Goal: Information Seeking & Learning: Learn about a topic

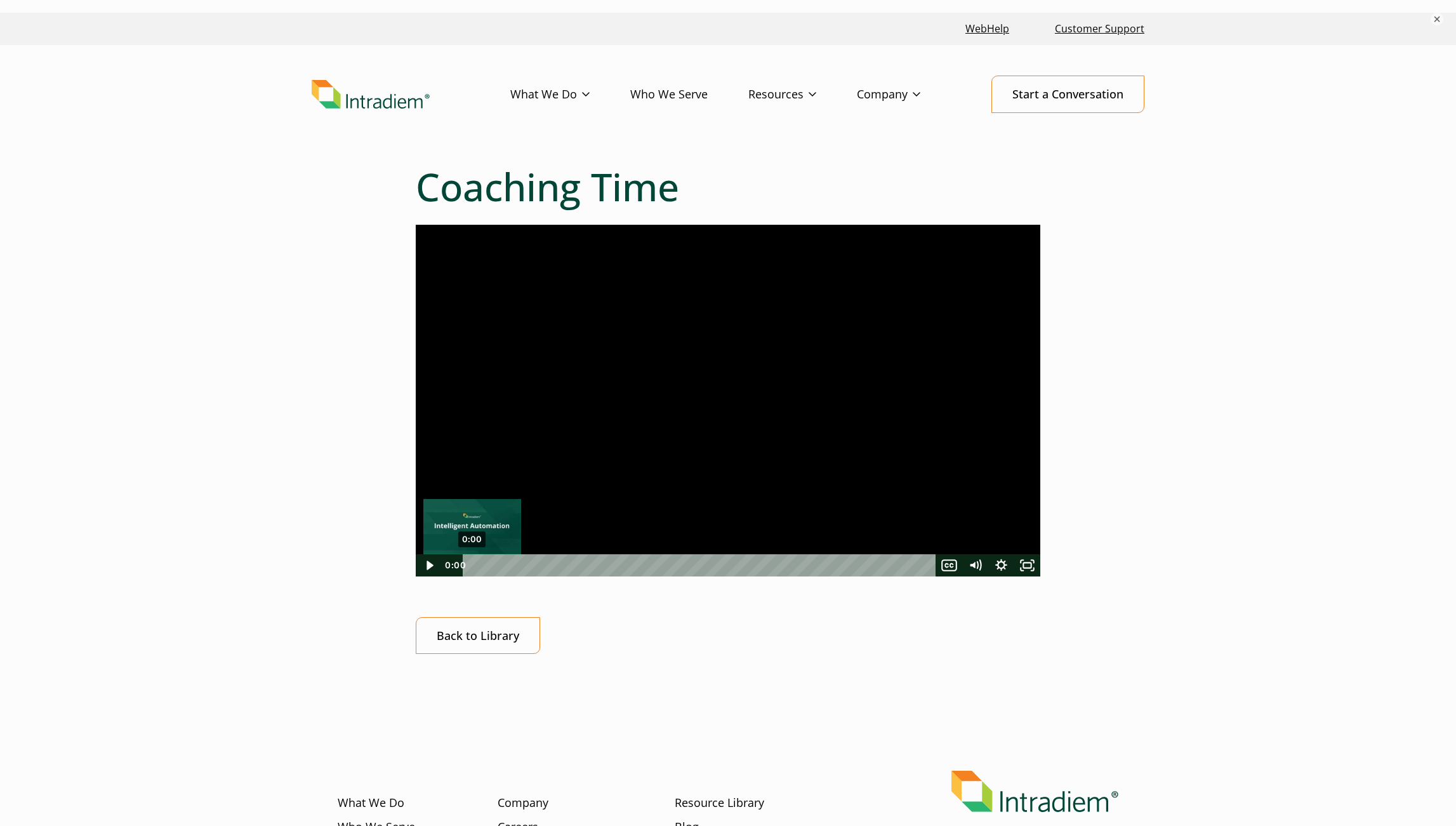
click at [472, 567] on div "0:00" at bounding box center [701, 565] width 458 height 22
click at [425, 567] on icon "Play Video" at bounding box center [430, 564] width 26 height 22
click at [480, 562] on div "0:03" at bounding box center [701, 565] width 458 height 22
click at [561, 562] on div "0:32" at bounding box center [701, 565] width 458 height 22
click at [733, 692] on div "Coaching Time Click for sound @keyframes VOLUME_SMALL_WAVE_FLASH { 0% { opacity…" at bounding box center [728, 459] width 625 height 591
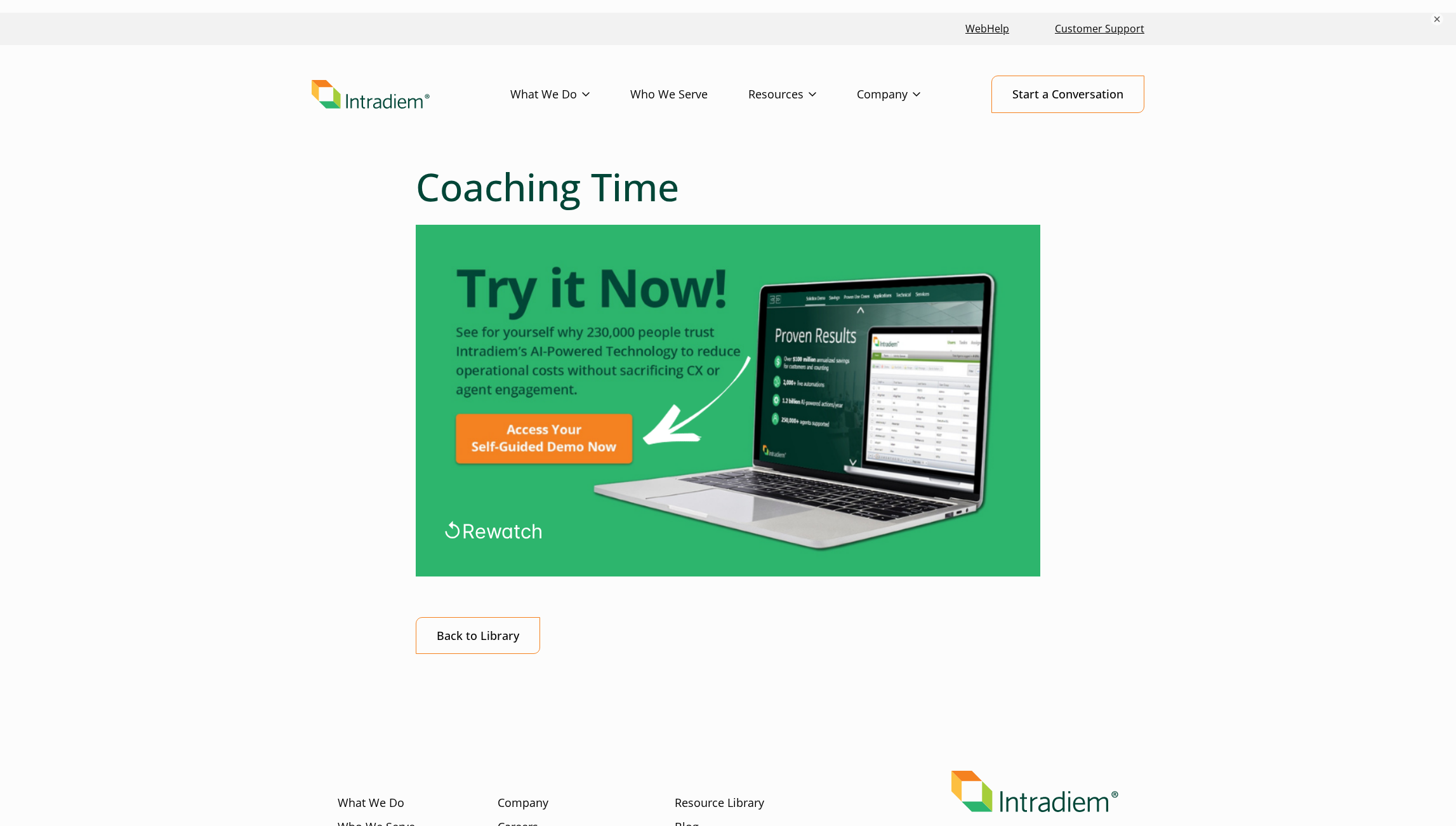
click at [880, 542] on img at bounding box center [728, 401] width 625 height 352
click at [495, 529] on span "↺ Rewatch" at bounding box center [492, 531] width 100 height 23
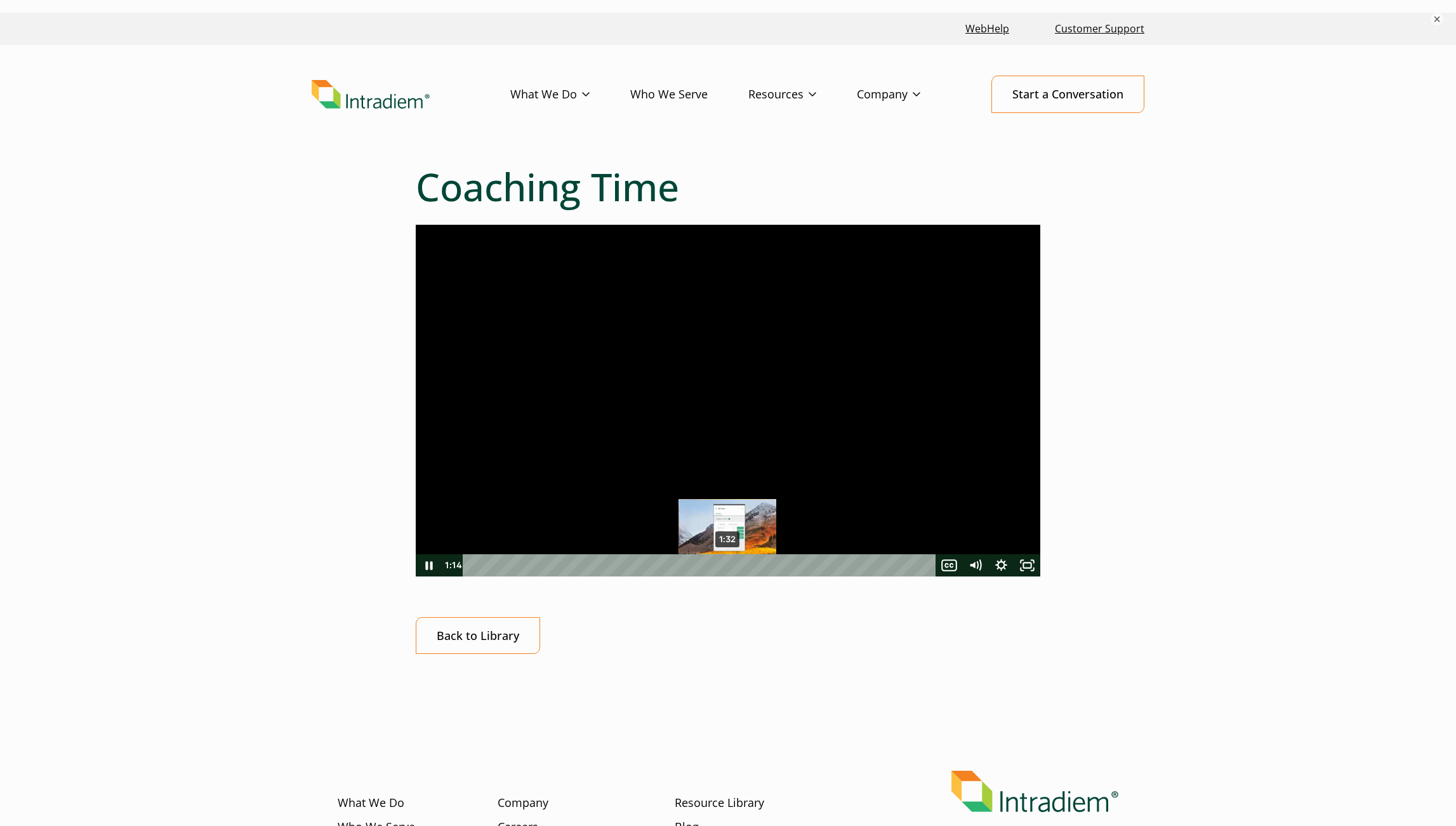
click at [727, 562] on div "1:32" at bounding box center [701, 565] width 458 height 22
click at [836, 561] on div "2:05" at bounding box center [701, 565] width 458 height 22
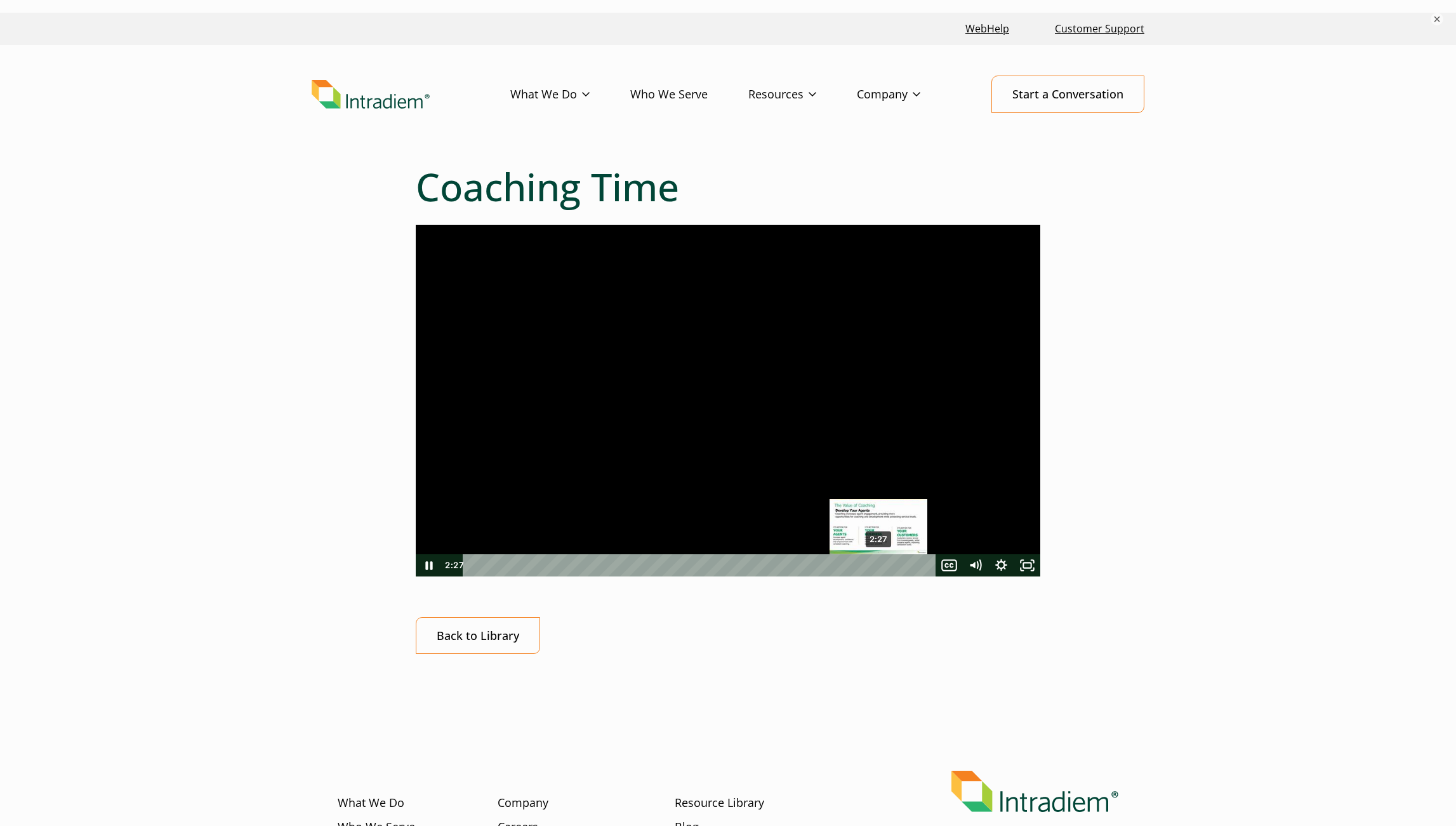
click at [879, 565] on div "2:27" at bounding box center [701, 565] width 458 height 22
click at [916, 565] on div "2:40" at bounding box center [701, 565] width 458 height 22
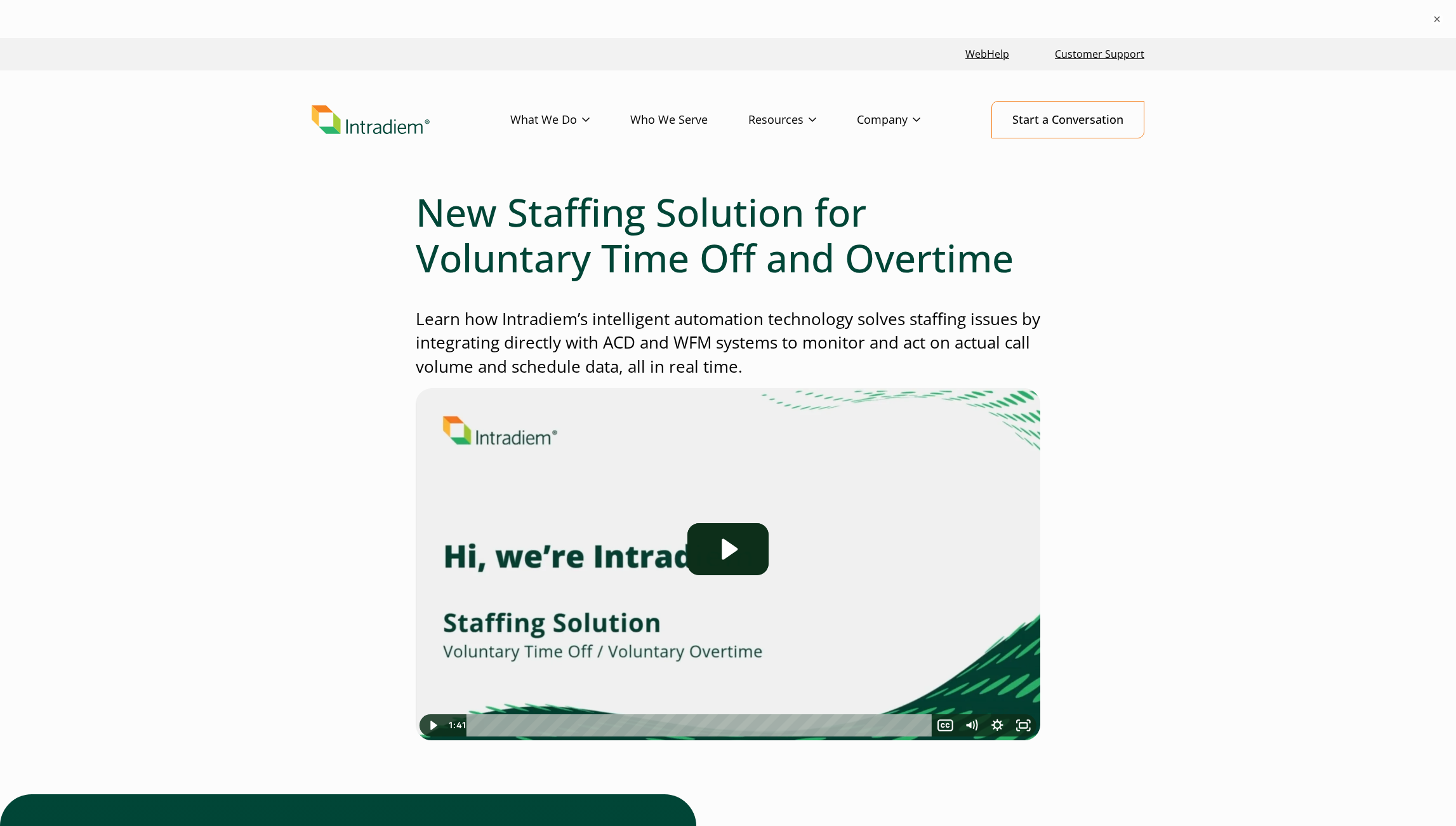
click at [753, 541] on icon "Play Video: Staffing Solution | Voluntary Time Off and Overtime" at bounding box center [728, 549] width 81 height 52
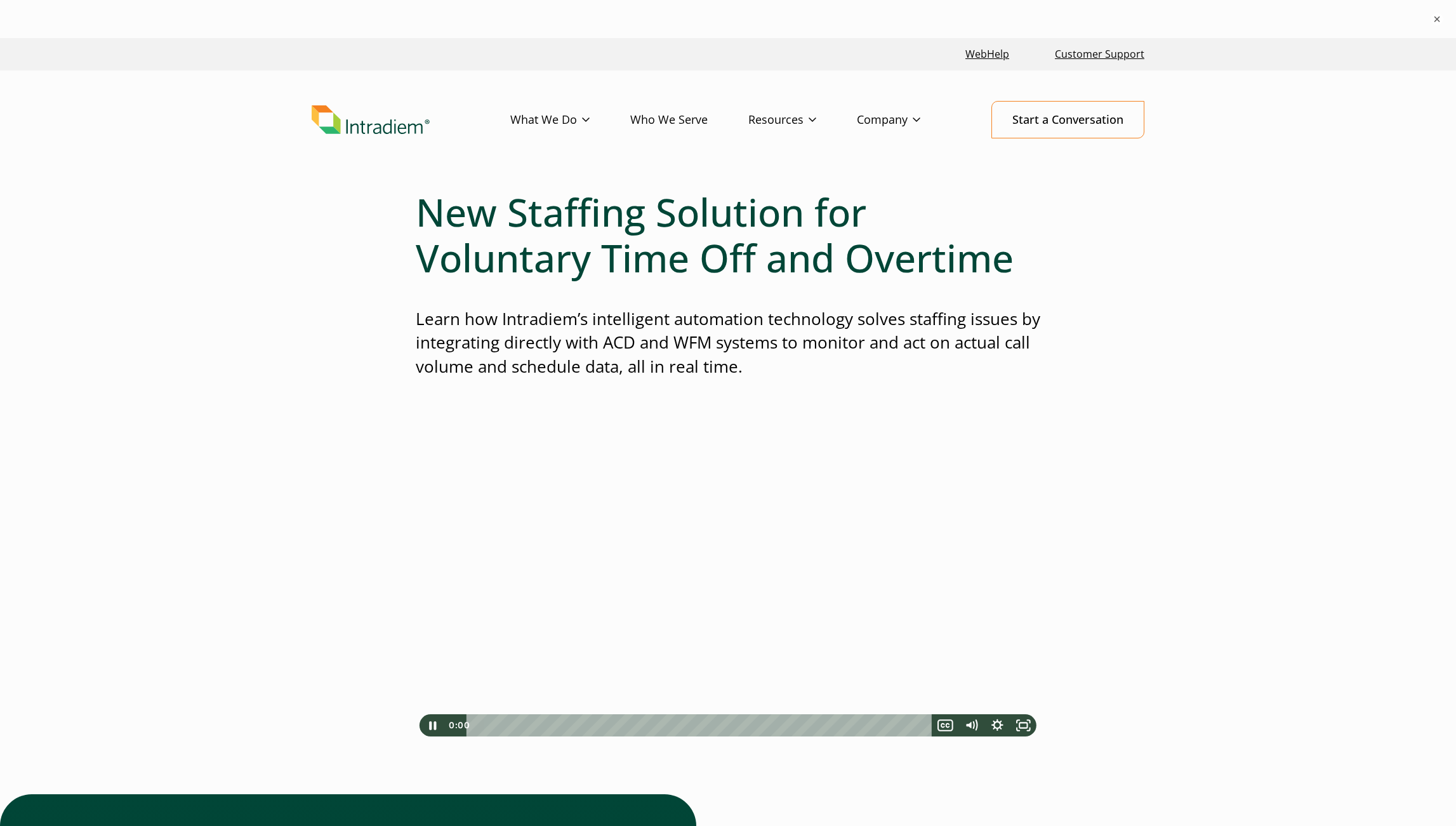
scroll to position [64, 0]
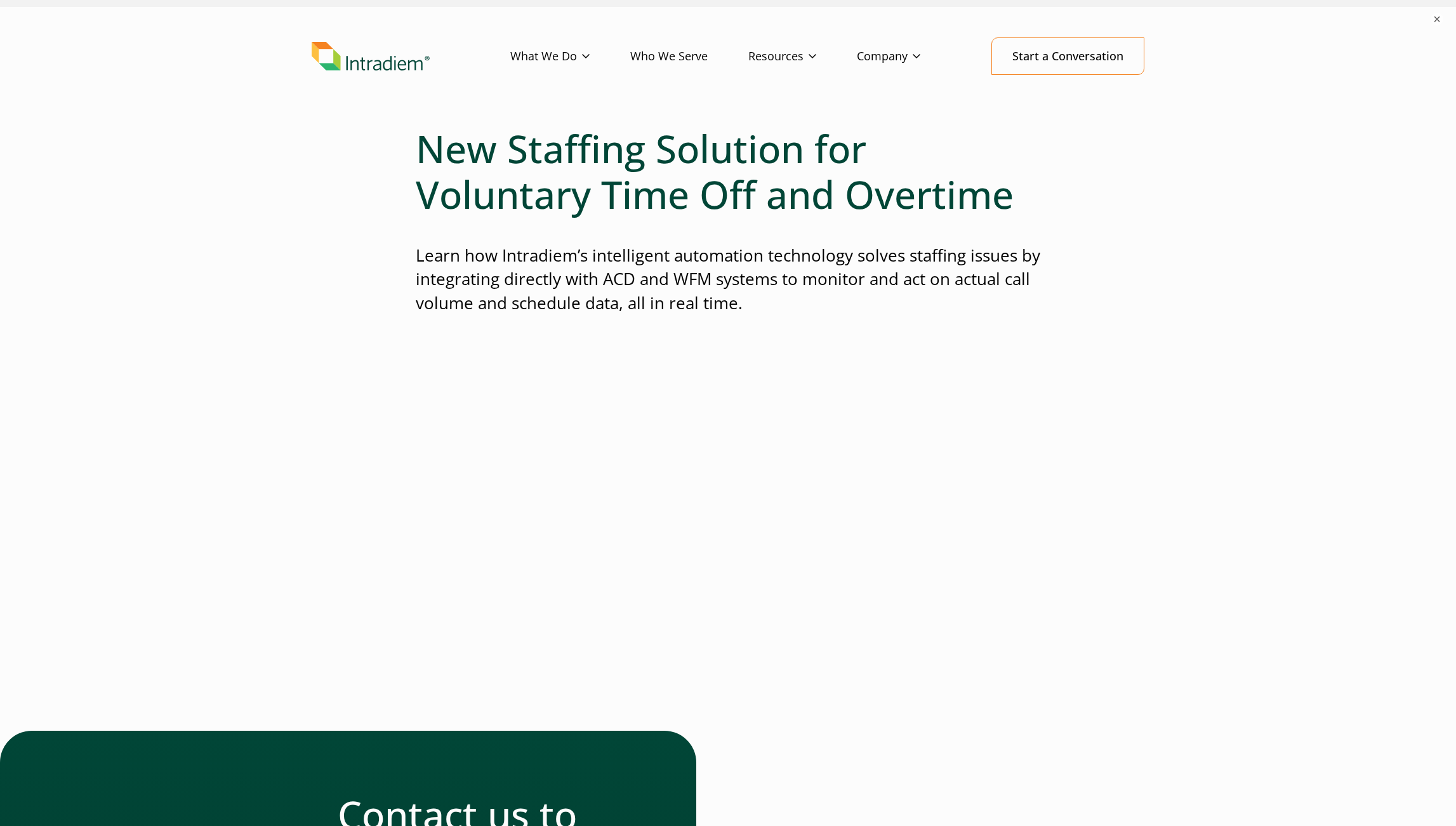
click at [882, 235] on div at bounding box center [728, 238] width 625 height 11
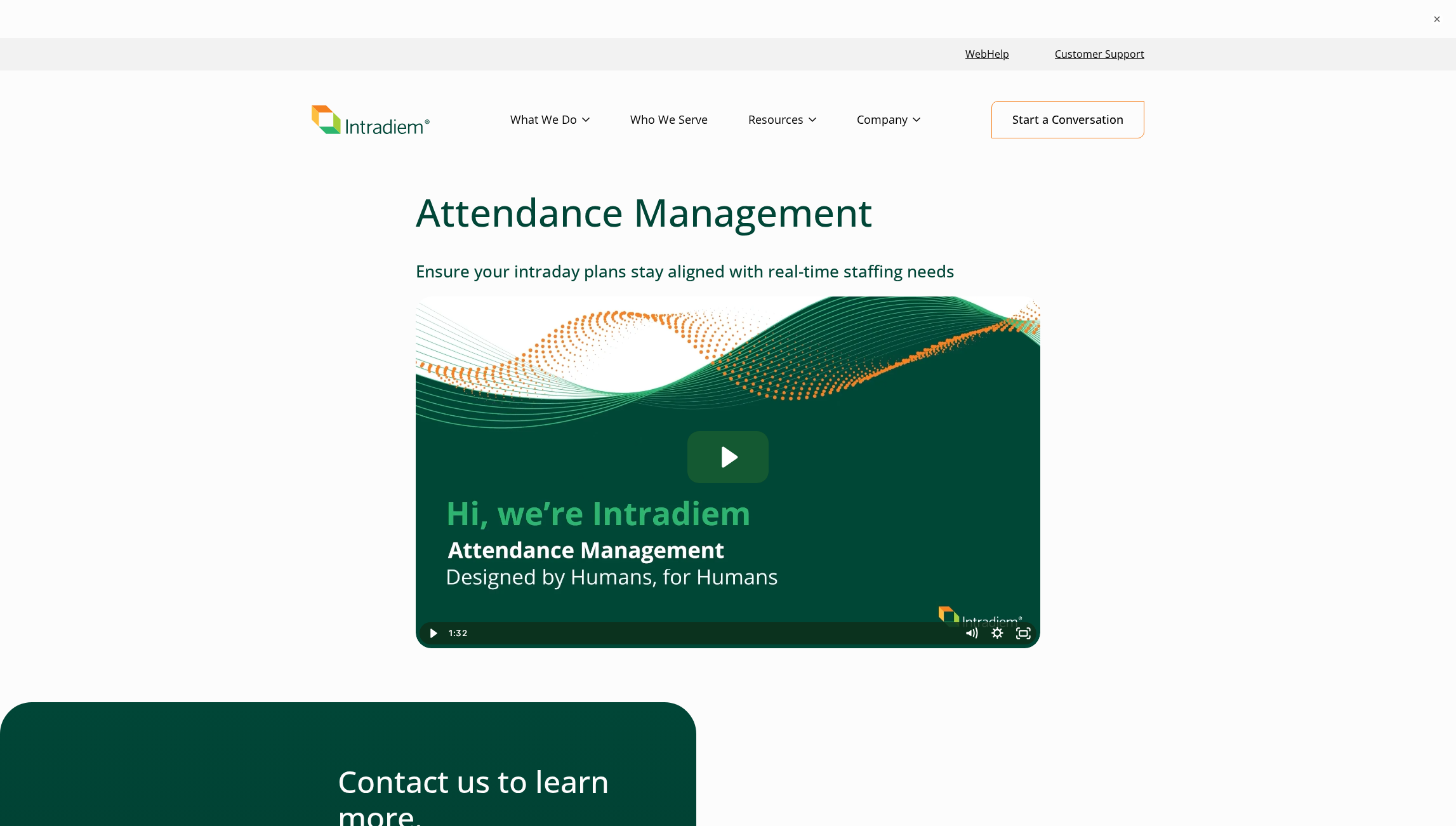
click at [728, 471] on icon "Play Video: Intradiem_Attendance-Management_US-031025" at bounding box center [728, 457] width 81 height 52
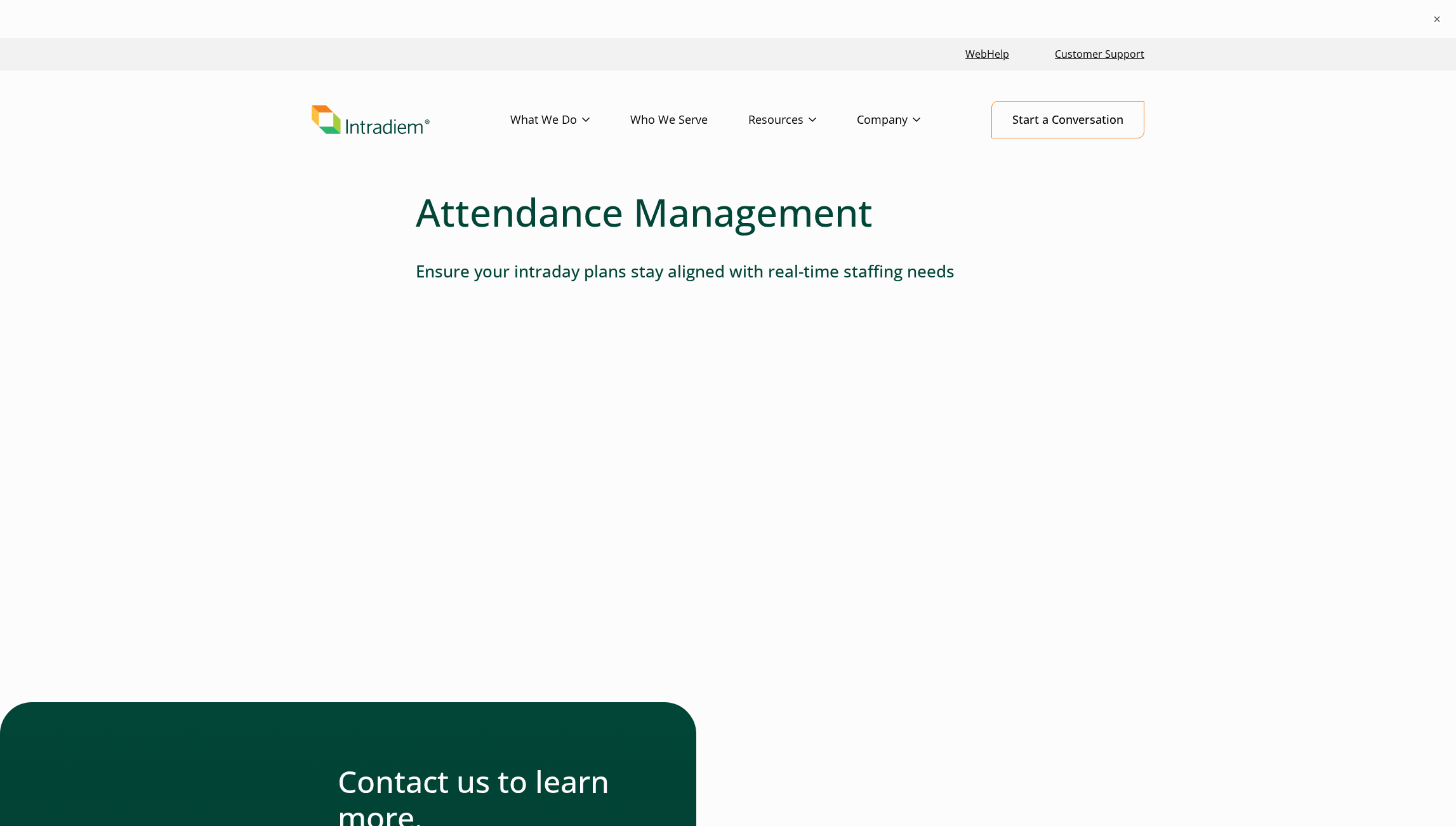
click at [878, 147] on header "Menu What We Do Platform Who We Serve Resources Blog Events & Webinars News Suc…" at bounding box center [728, 130] width 1456 height 119
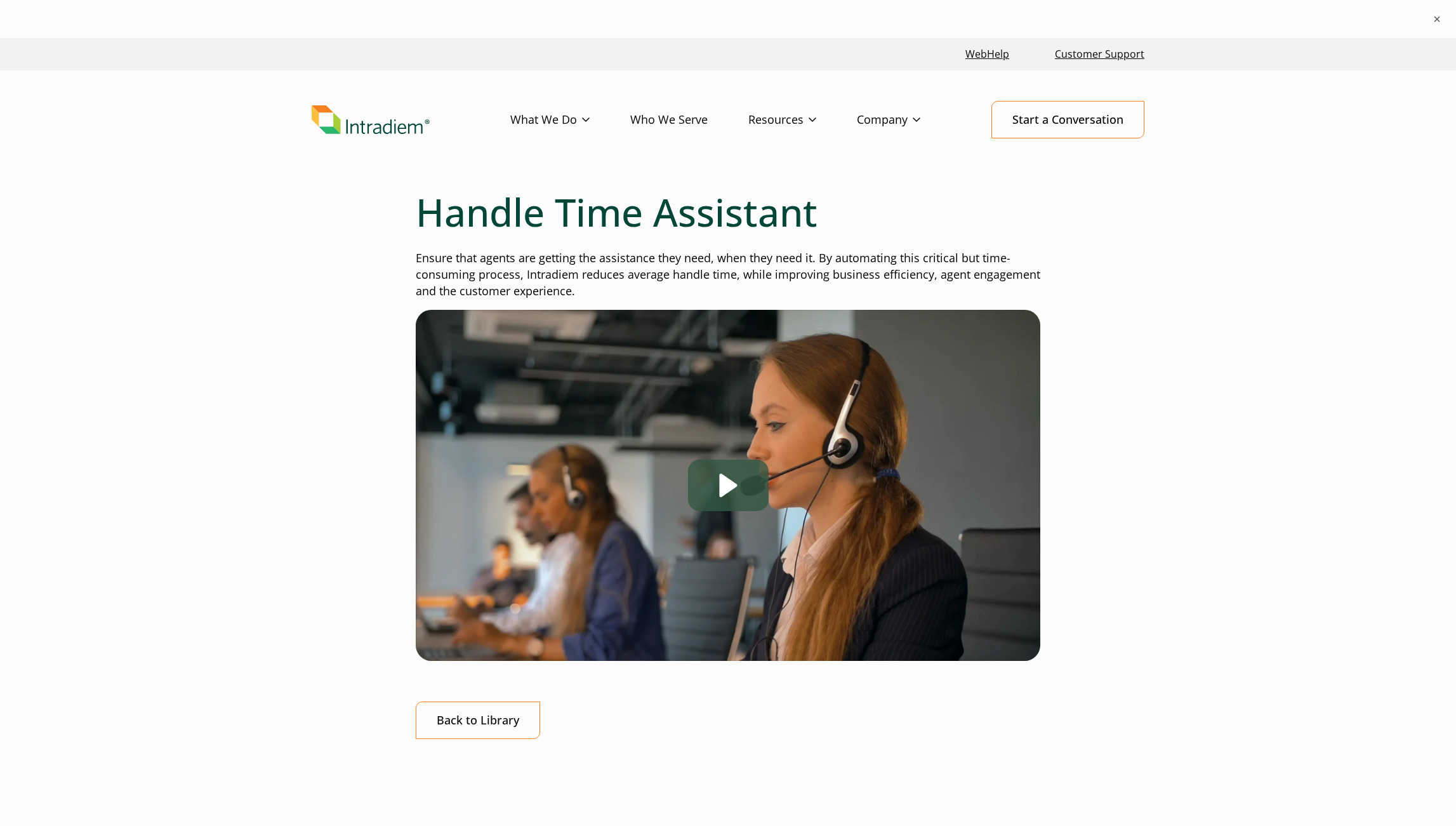
click at [750, 471] on div "Play" at bounding box center [728, 485] width 81 height 52
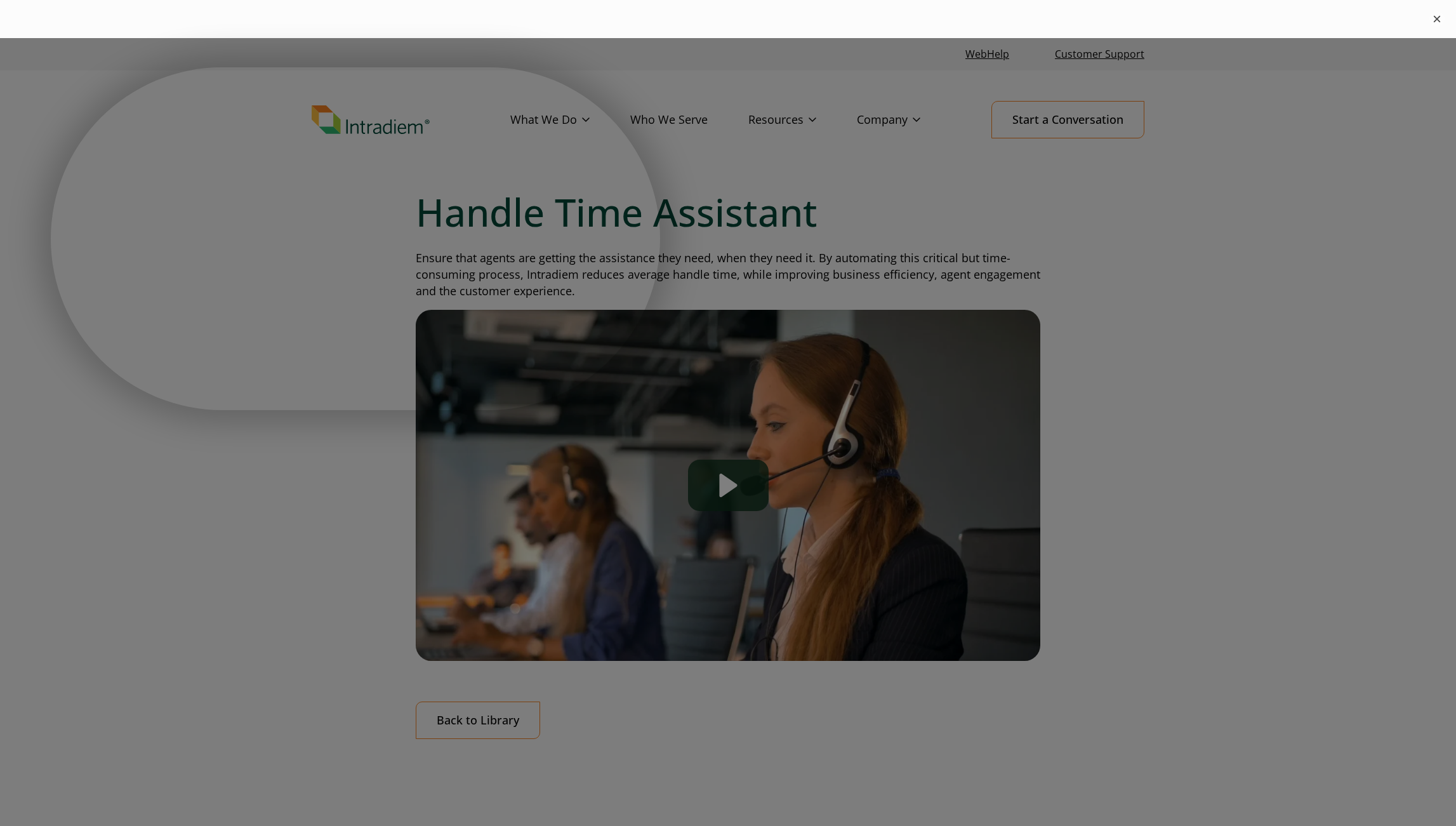
click at [1429, 19] on button "×" at bounding box center [1437, 19] width 16 height 16
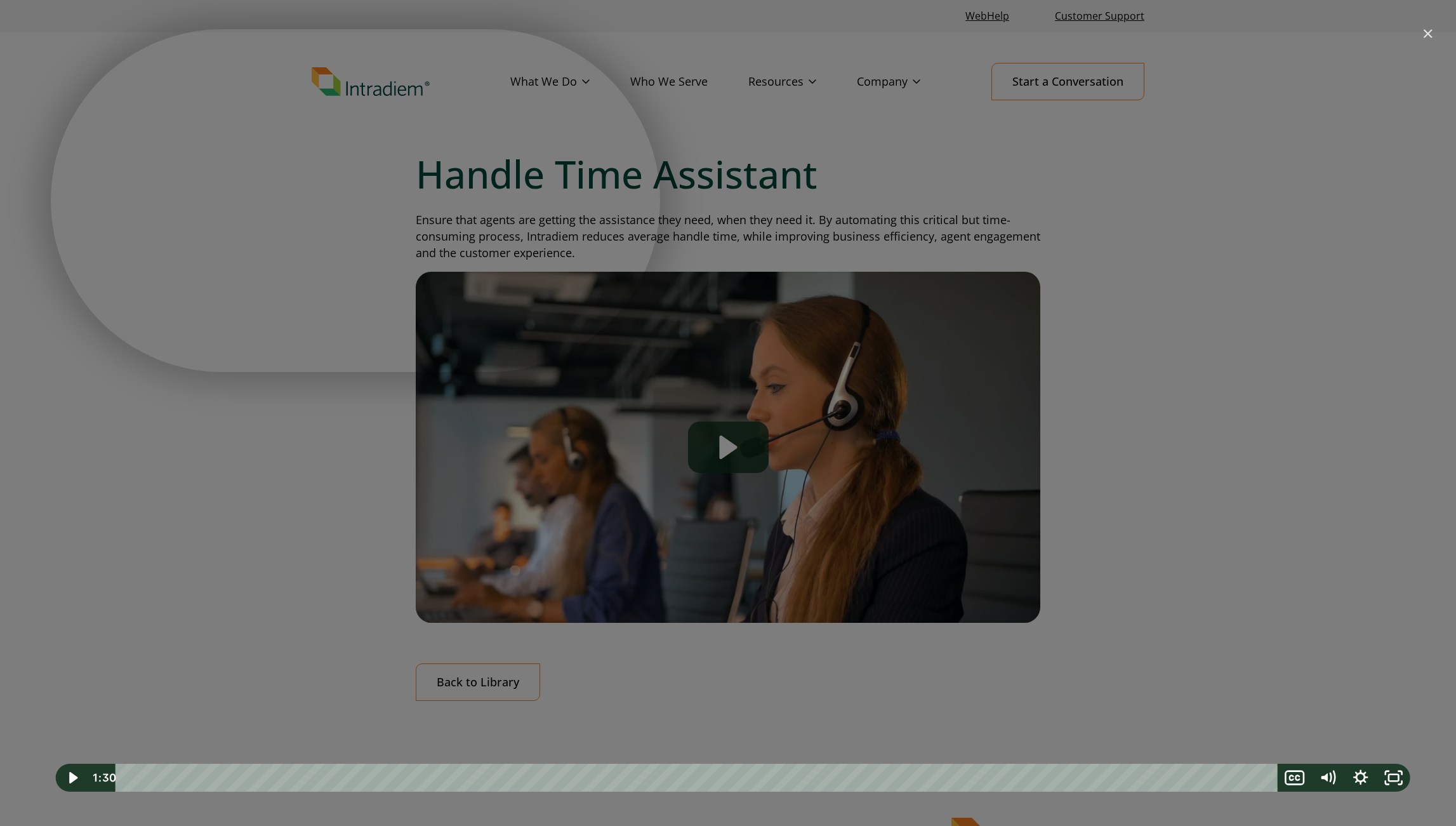
drag, startPoint x: 984, startPoint y: 155, endPoint x: 1012, endPoint y: 112, distance: 51.3
click at [984, 155] on div "Handle Time Assistant" at bounding box center [733, 413] width 1363 height 767
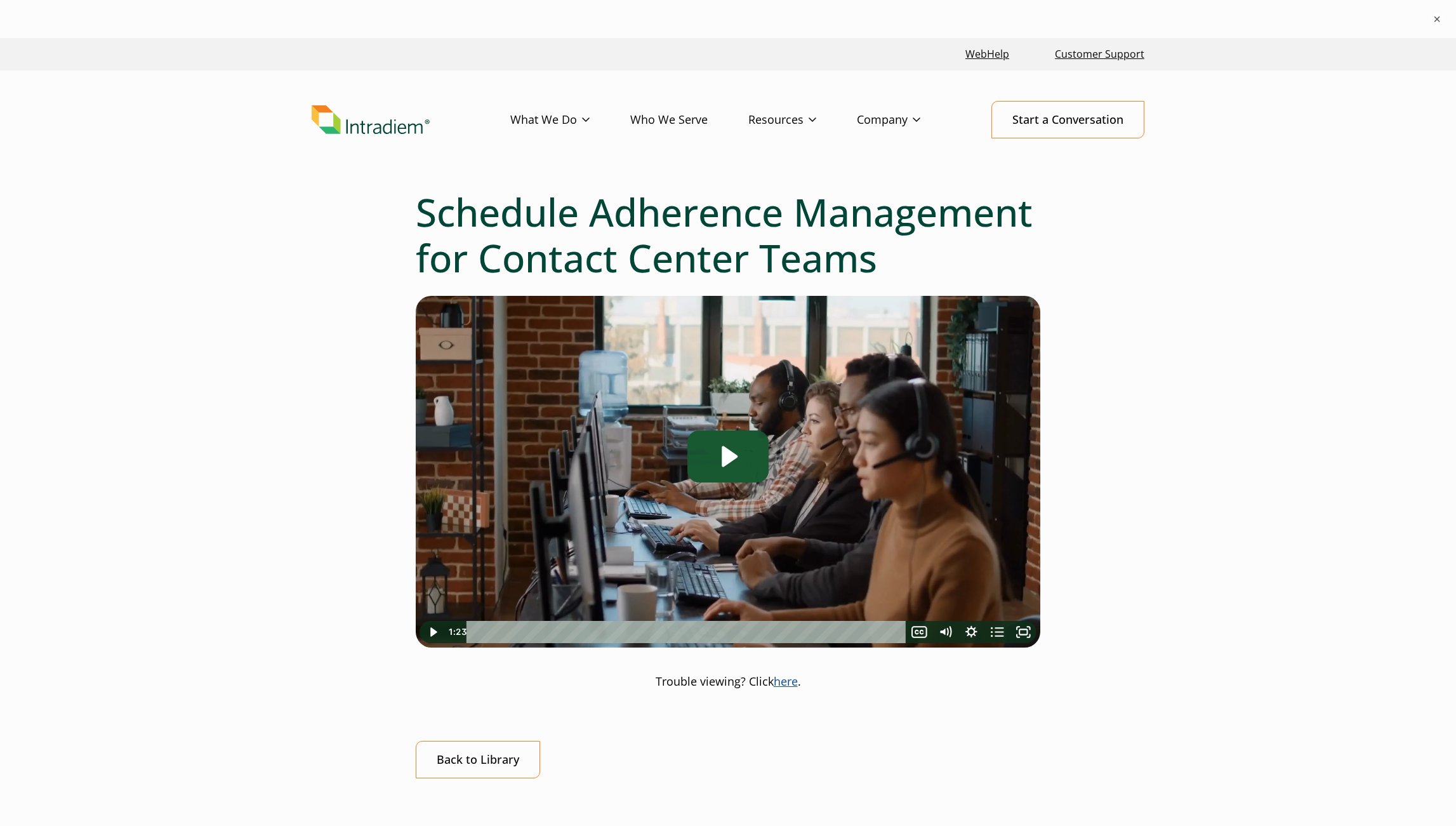
click at [697, 452] on icon "Play Video: Schedule Adherence Management" at bounding box center [728, 456] width 81 height 52
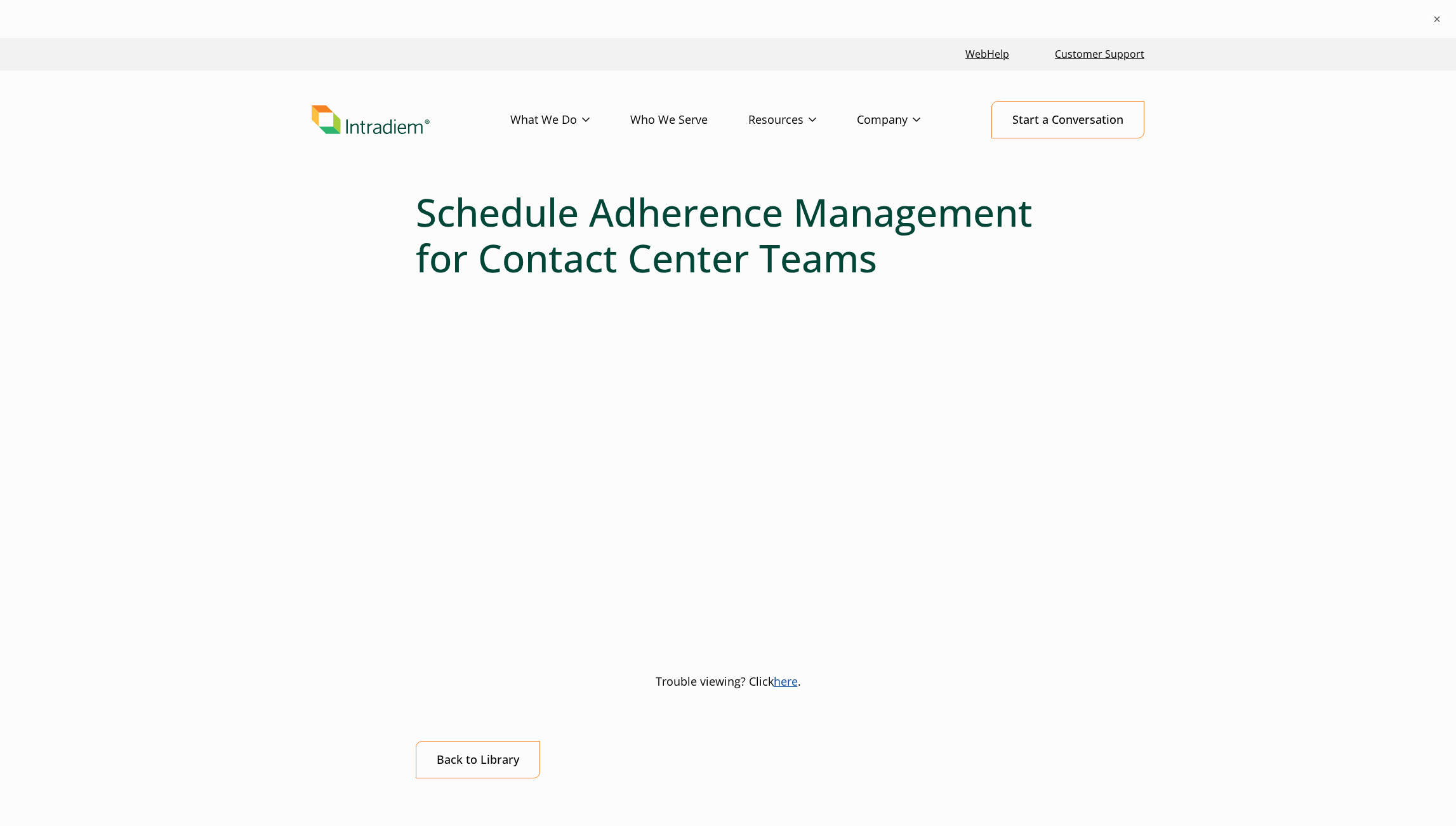
drag, startPoint x: 981, startPoint y: 178, endPoint x: 988, endPoint y: 165, distance: 14.8
click at [981, 178] on header "Menu What We Do Platform Who We Serve Resources Blog Events & Webinars News Suc…" at bounding box center [728, 130] width 1456 height 119
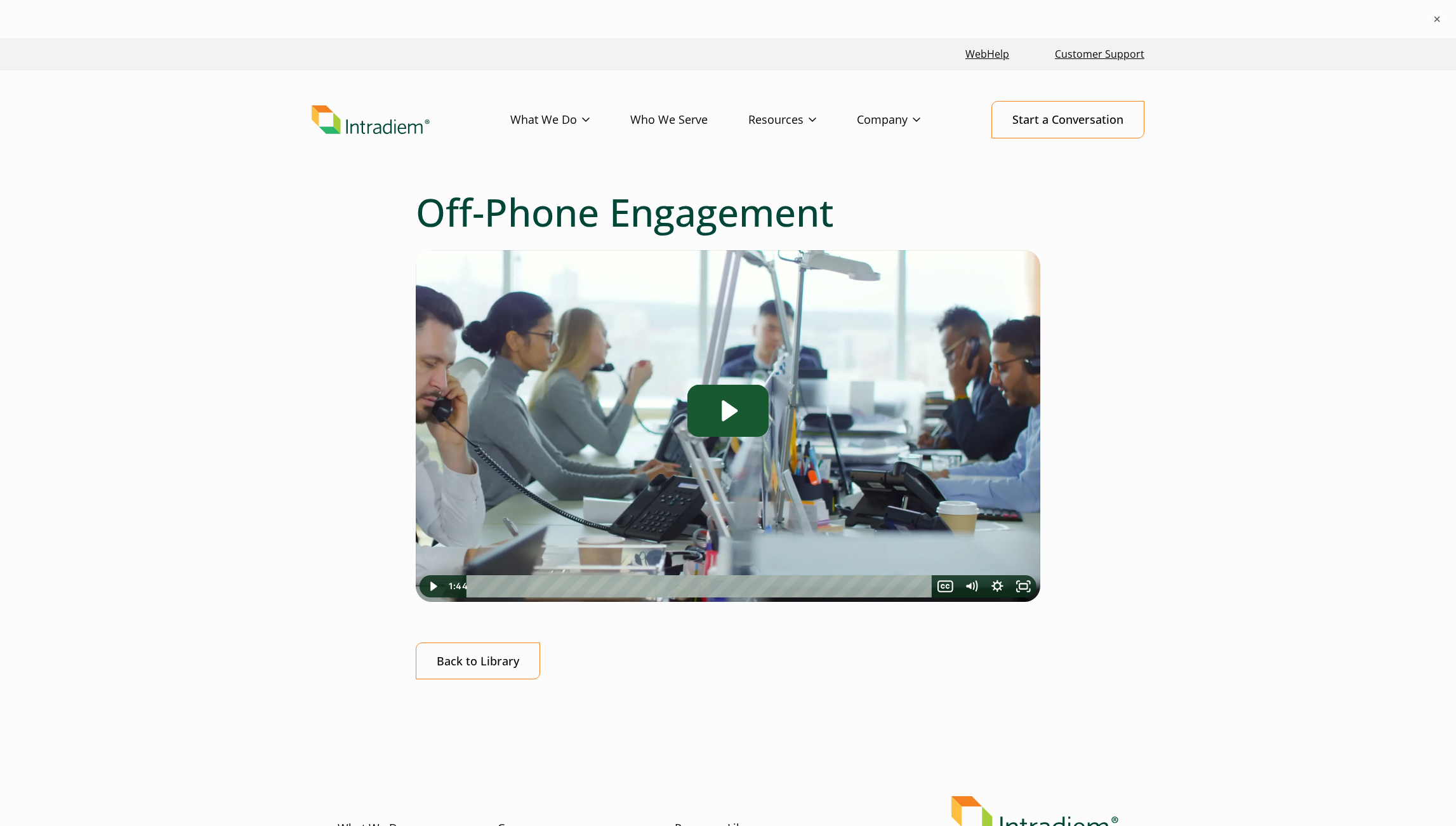
click at [752, 411] on icon "Play Video: Off-Phone Engagement - Solution Overview" at bounding box center [728, 411] width 81 height 52
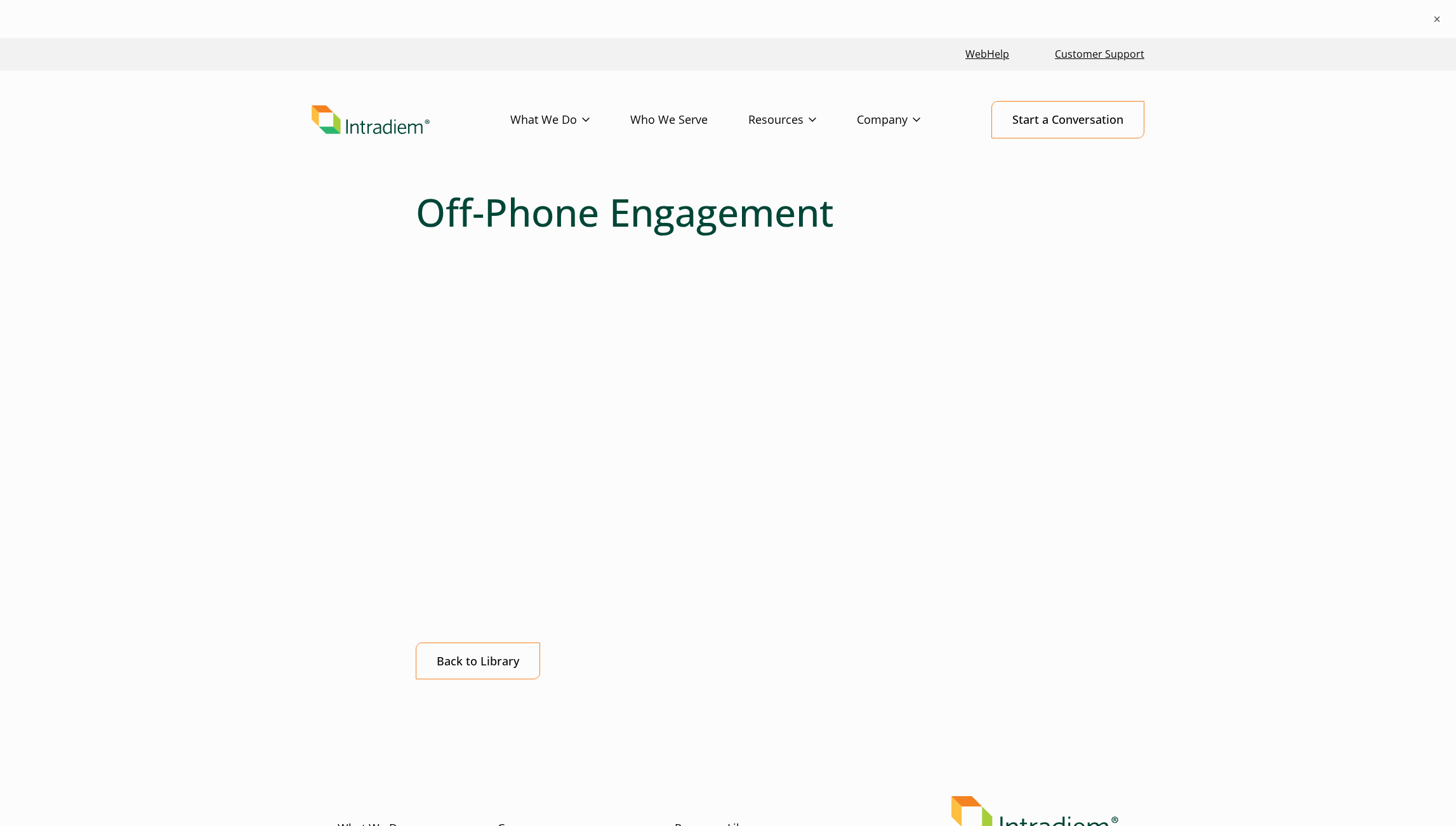
drag, startPoint x: 983, startPoint y: 90, endPoint x: 995, endPoint y: 84, distance: 13.4
click at [983, 90] on header "Menu What We Do Platform Who We Serve Resources Blog Events & Webinars News Suc…" at bounding box center [728, 130] width 1456 height 119
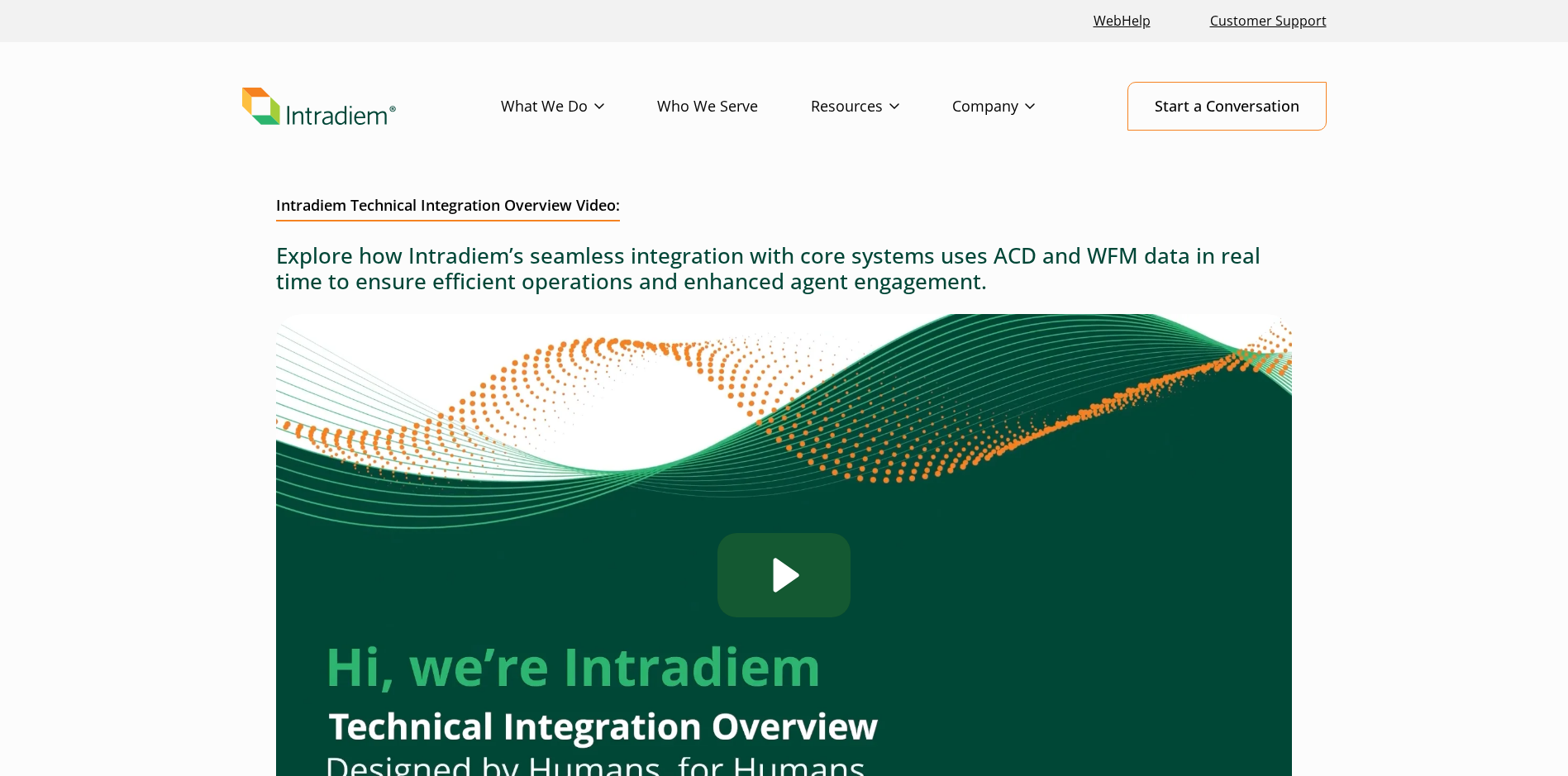
click at [762, 587] on icon "Play Video: Intradiem_Technical-Integration-Overview-US" at bounding box center [784, 575] width 133 height 86
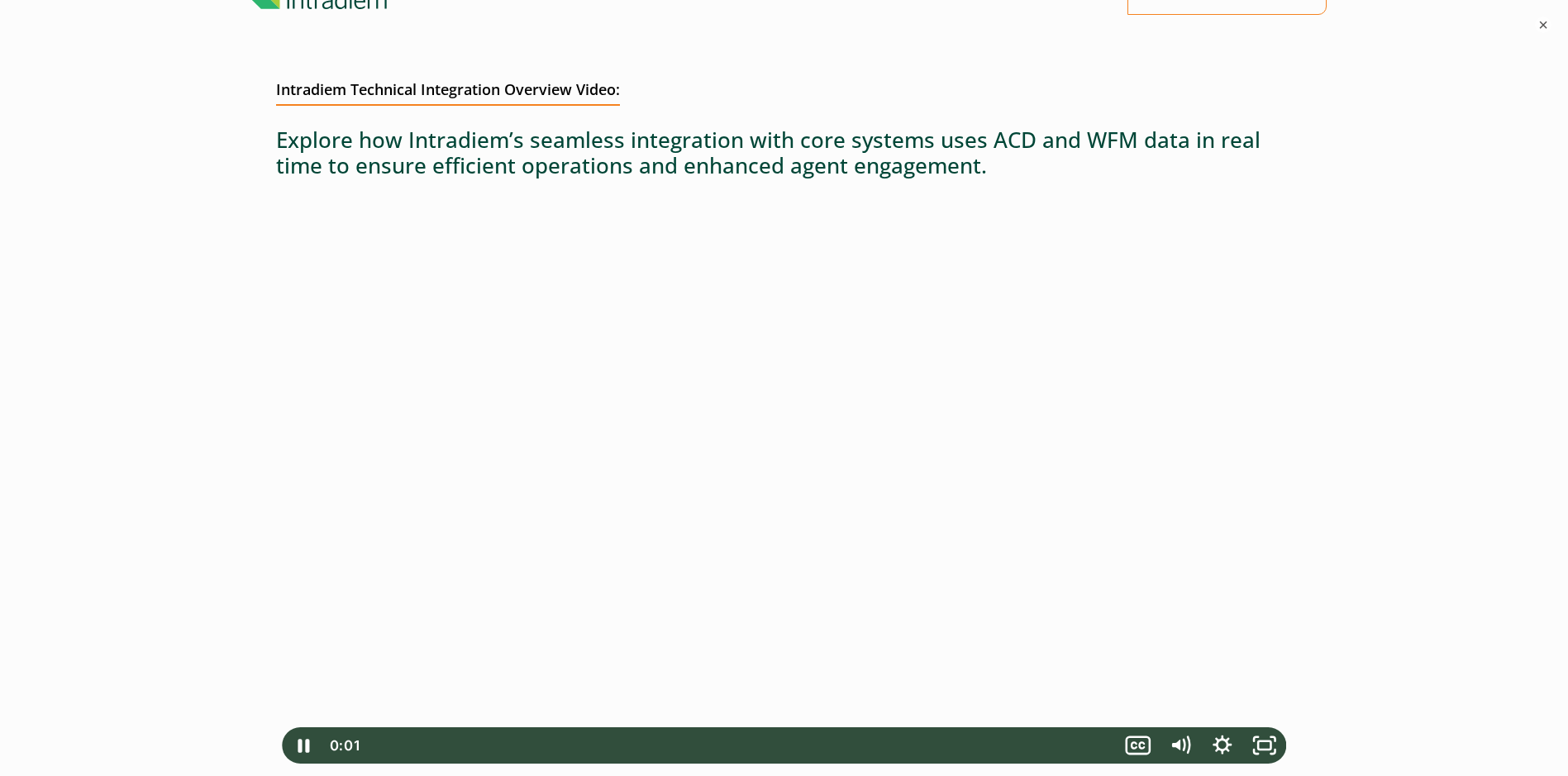
scroll to position [248, 0]
